Goal: Information Seeking & Learning: Learn about a topic

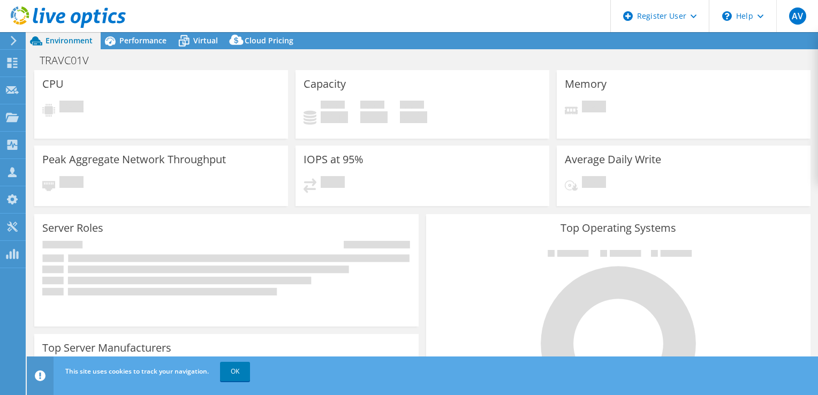
select select "USD"
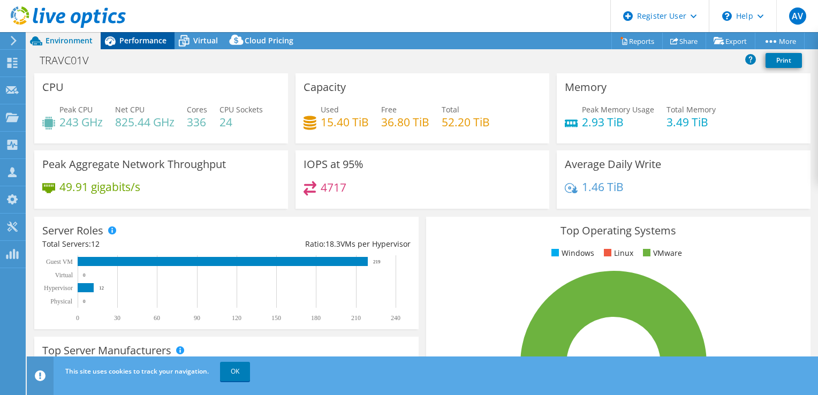
click at [141, 40] on span "Performance" at bounding box center [142, 40] width 47 height 10
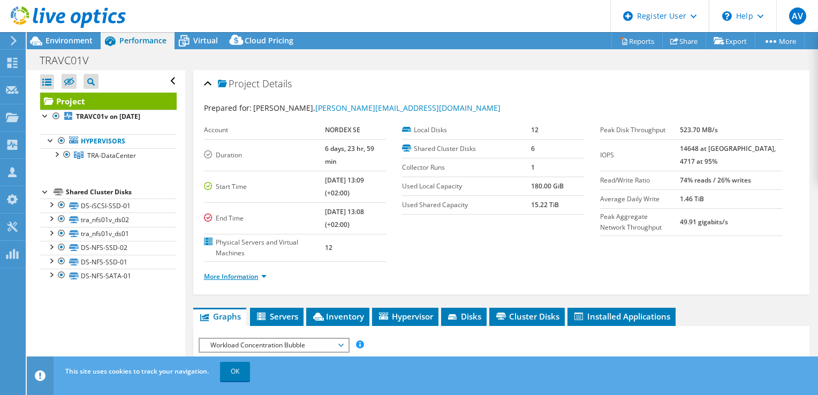
click at [239, 272] on link "More Information" at bounding box center [235, 276] width 63 height 9
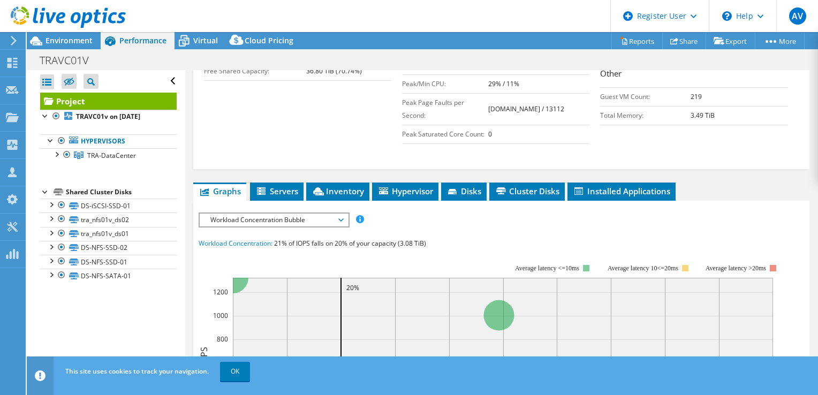
scroll to position [321, 0]
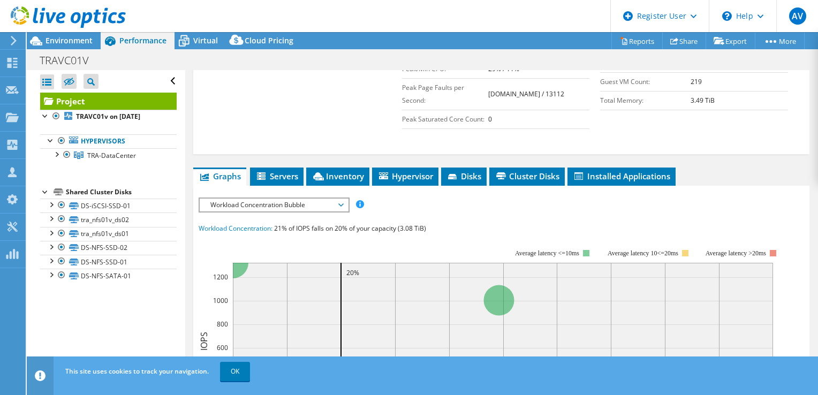
click at [327, 199] on span "Workload Concentration Bubble" at bounding box center [274, 205] width 138 height 13
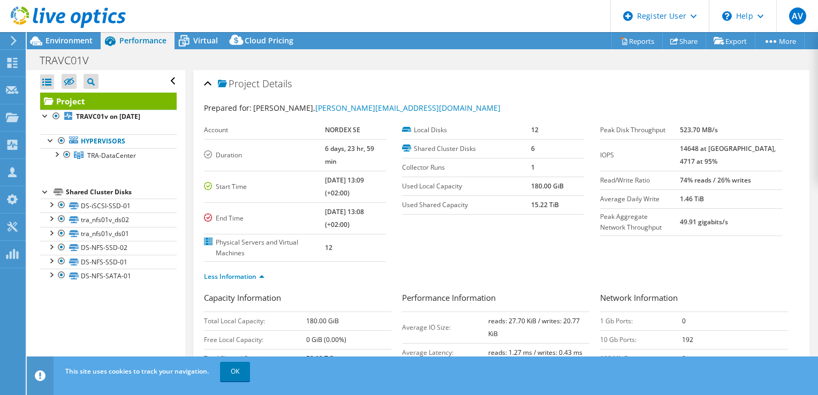
scroll to position [54, 0]
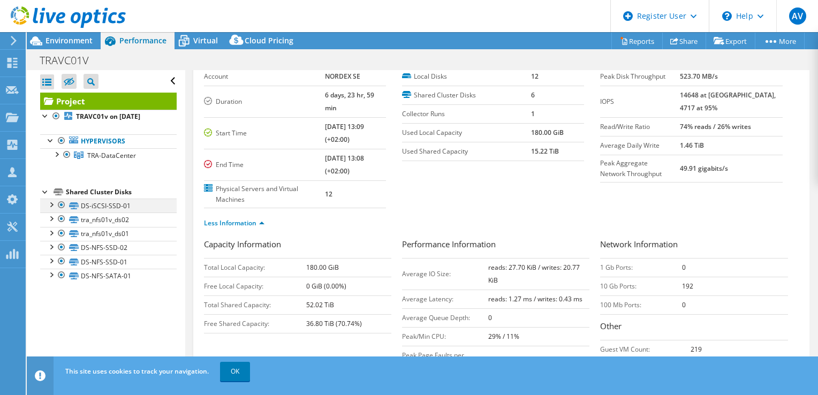
click at [50, 202] on div at bounding box center [51, 204] width 11 height 11
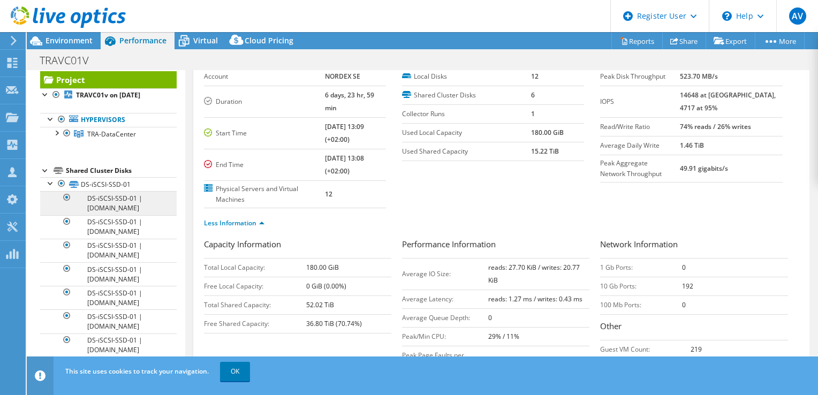
scroll to position [0, 0]
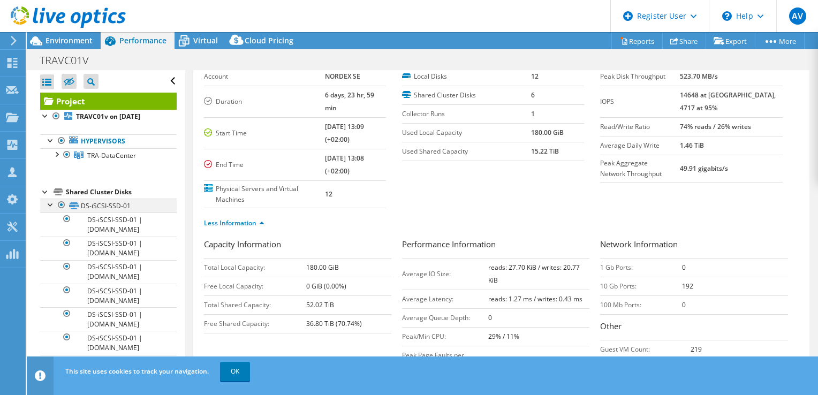
click at [50, 206] on div at bounding box center [51, 204] width 11 height 11
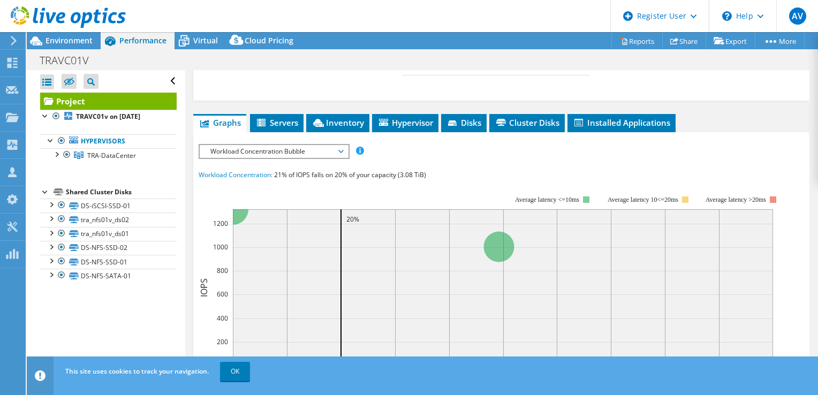
scroll to position [321, 0]
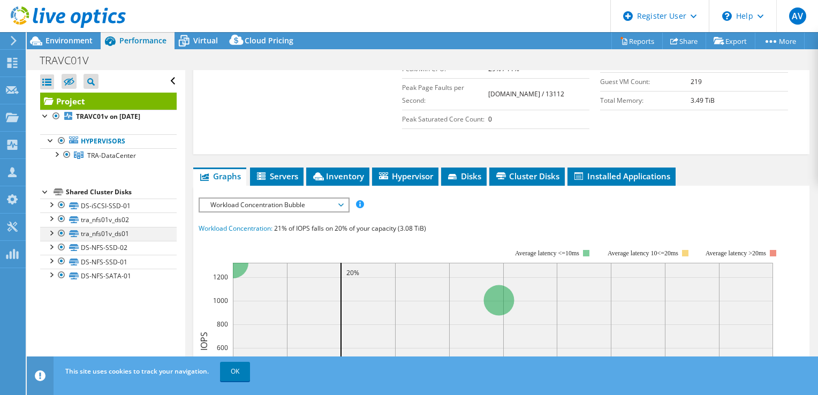
click at [50, 230] on div at bounding box center [51, 232] width 11 height 11
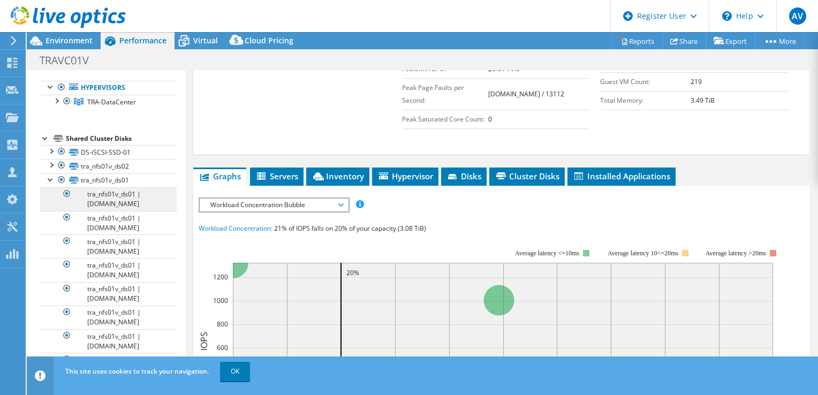
scroll to position [0, 0]
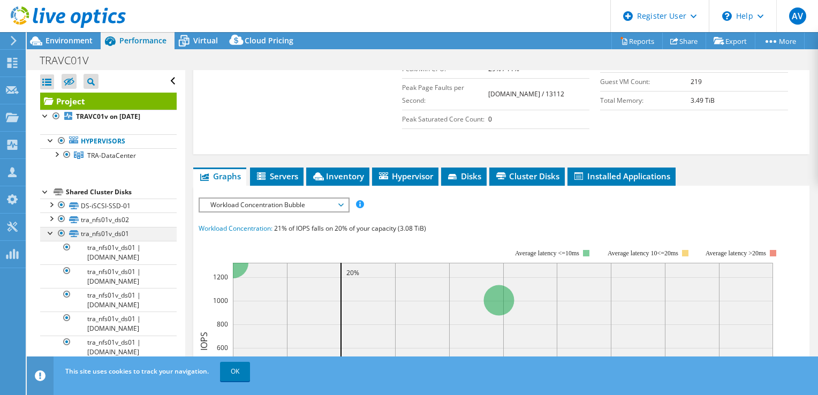
drag, startPoint x: 50, startPoint y: 232, endPoint x: 55, endPoint y: 230, distance: 5.6
click at [50, 232] on div at bounding box center [51, 232] width 11 height 11
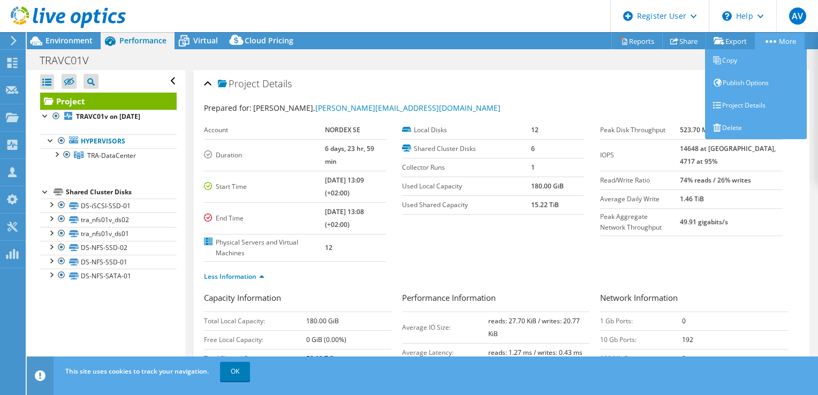
click at [788, 41] on link "More" at bounding box center [780, 41] width 50 height 17
click at [741, 105] on link "Project Details" at bounding box center [756, 105] width 102 height 22
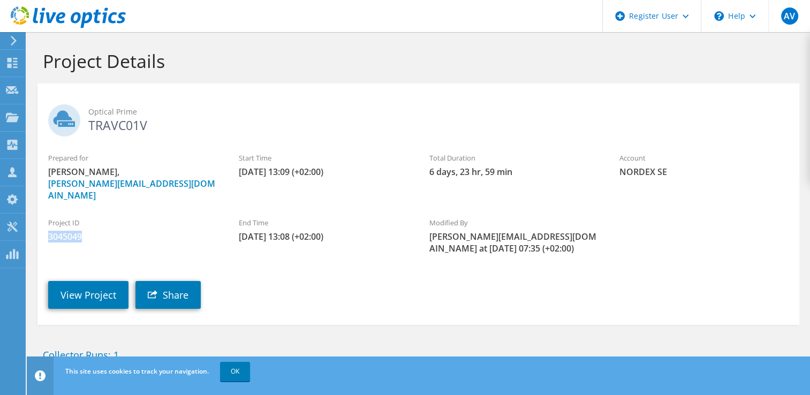
drag, startPoint x: 84, startPoint y: 224, endPoint x: 48, endPoint y: 224, distance: 36.4
click at [48, 231] on span "3045049" at bounding box center [132, 237] width 169 height 12
copy span "3045049"
click at [83, 287] on link "View Project" at bounding box center [88, 295] width 80 height 28
